Goal: Navigation & Orientation: Find specific page/section

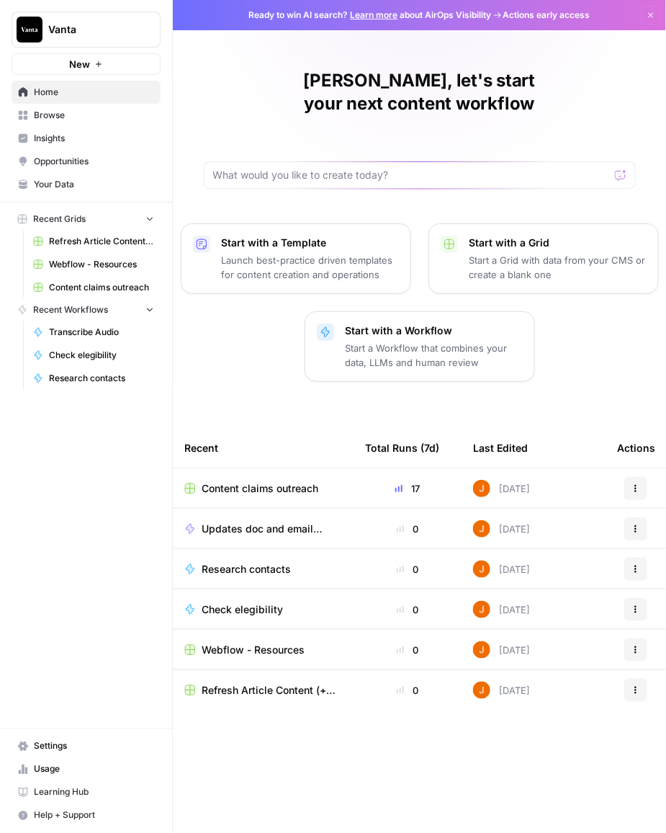
click at [102, 264] on span "Webflow - Resources" at bounding box center [101, 264] width 105 height 13
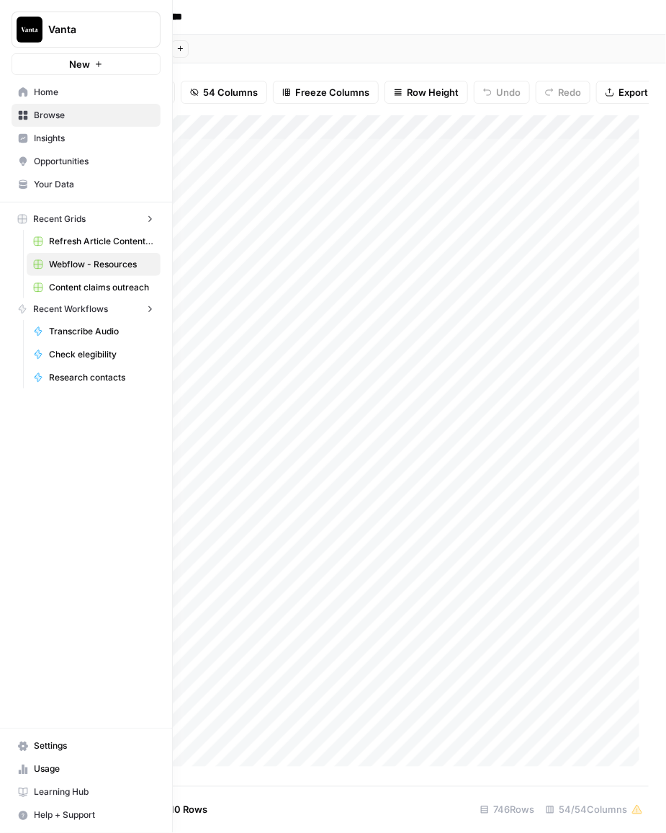
click at [21, 94] on icon at bounding box center [23, 92] width 10 height 10
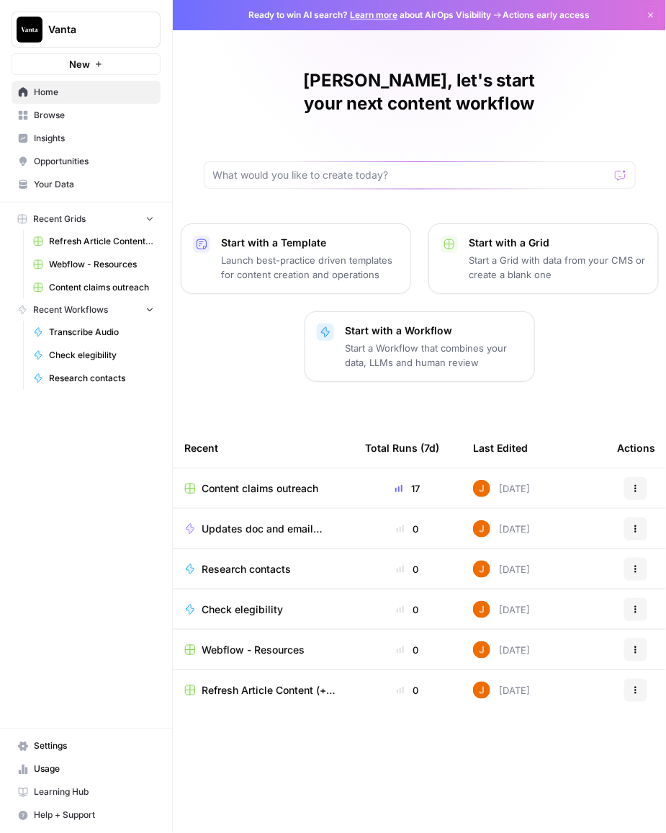
click at [72, 159] on span "Opportunities" at bounding box center [94, 161] width 120 height 13
